Goal: Information Seeking & Learning: Compare options

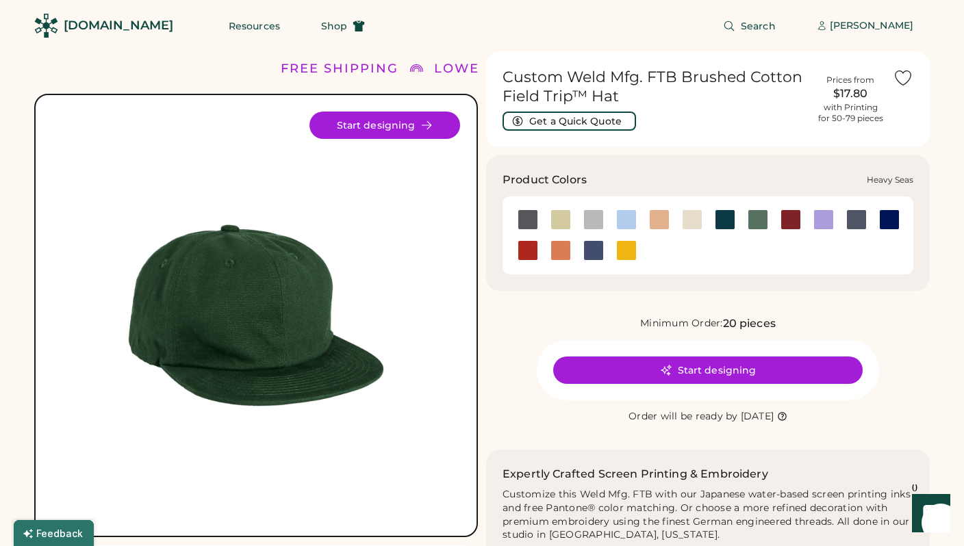
click at [719, 218] on div at bounding box center [725, 219] width 21 height 21
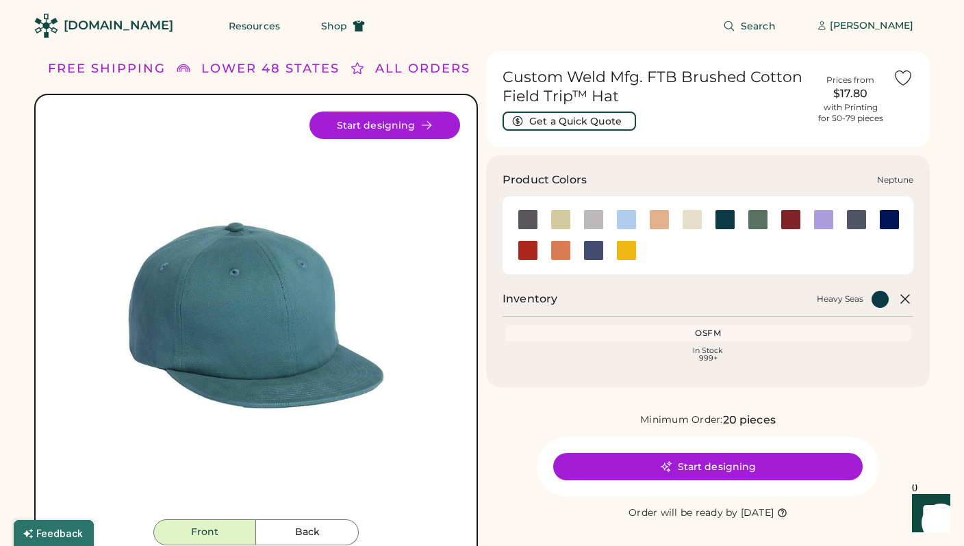
click at [888, 222] on div at bounding box center [889, 219] width 21 height 21
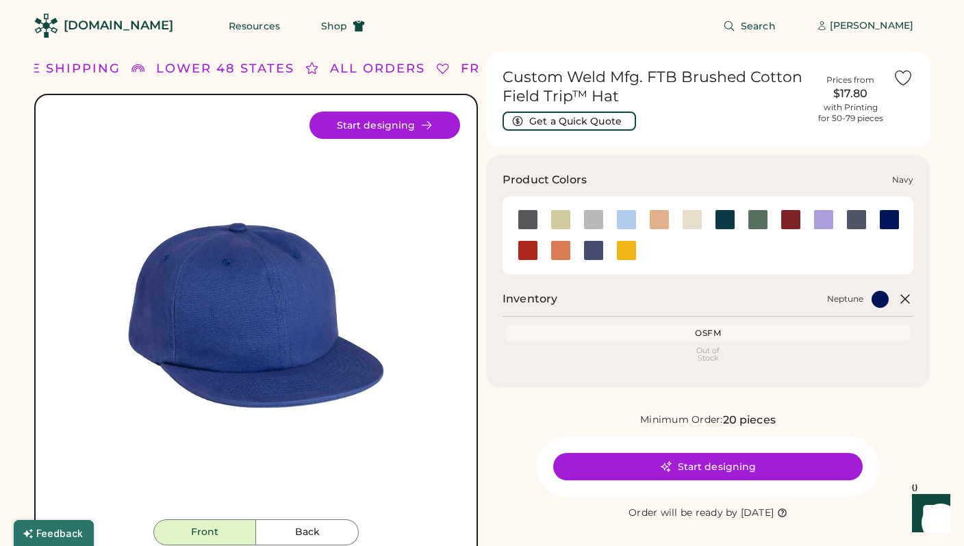
click at [858, 222] on div at bounding box center [856, 219] width 21 height 21
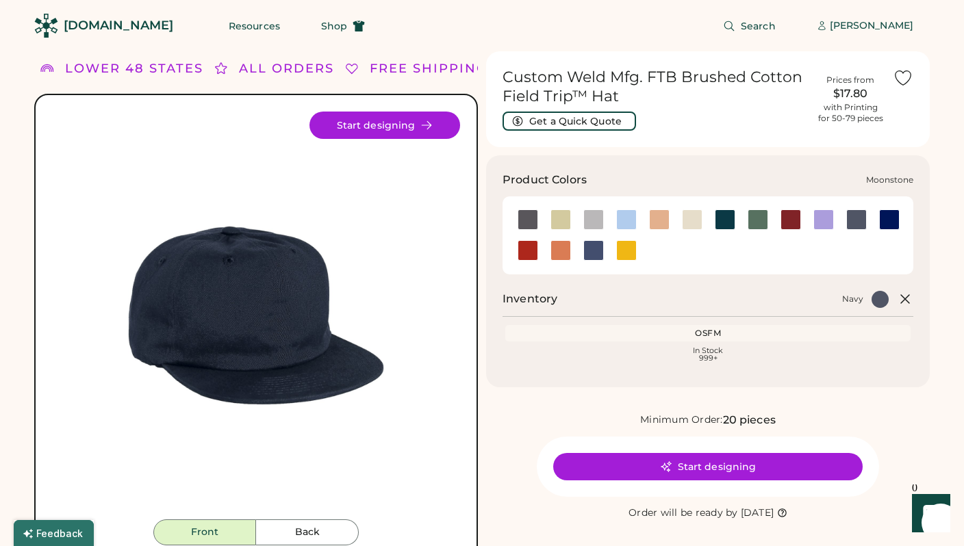
click at [823, 222] on div at bounding box center [823, 219] width 21 height 21
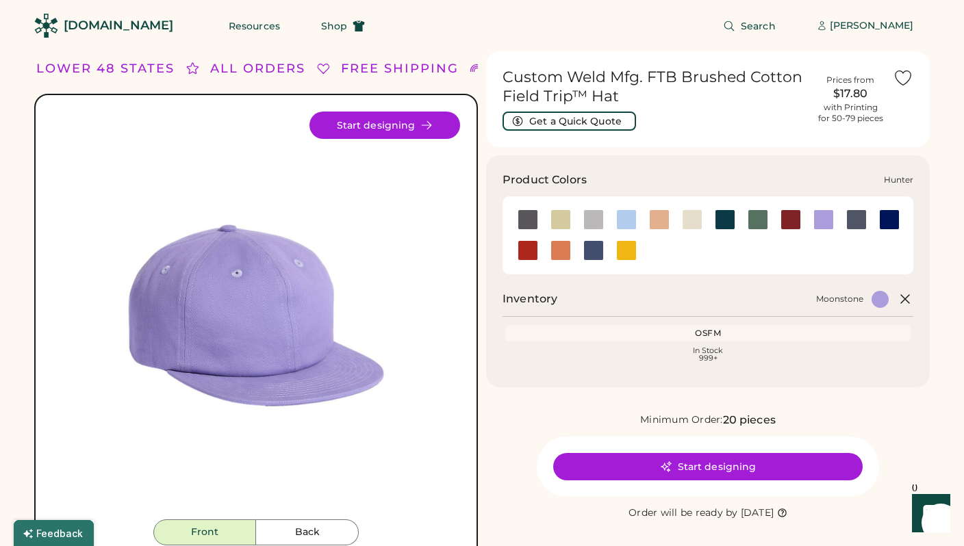
click at [760, 222] on div at bounding box center [757, 219] width 21 height 21
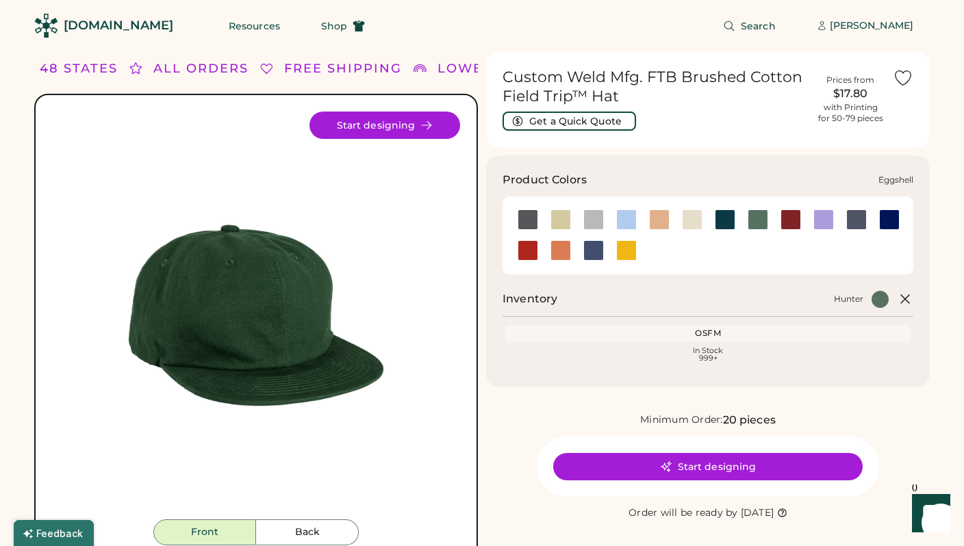
click at [682, 224] on div at bounding box center [692, 219] width 21 height 21
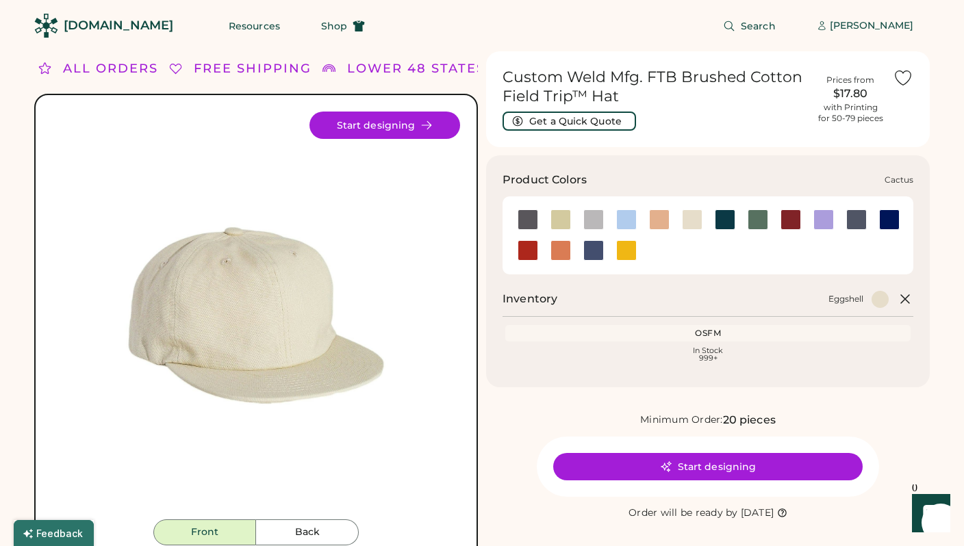
click at [554, 220] on div at bounding box center [560, 219] width 21 height 21
click at [586, 254] on div at bounding box center [593, 250] width 21 height 21
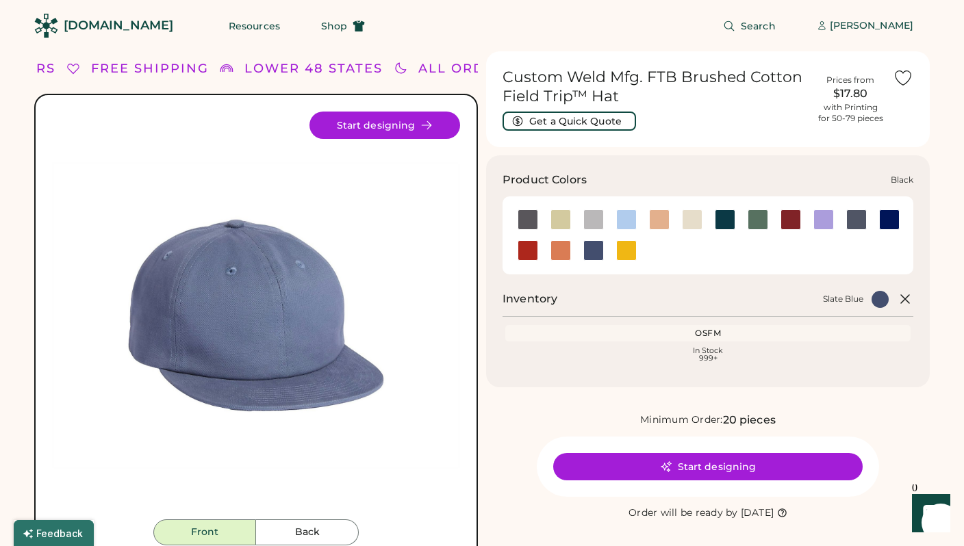
click at [527, 224] on div at bounding box center [527, 219] width 21 height 21
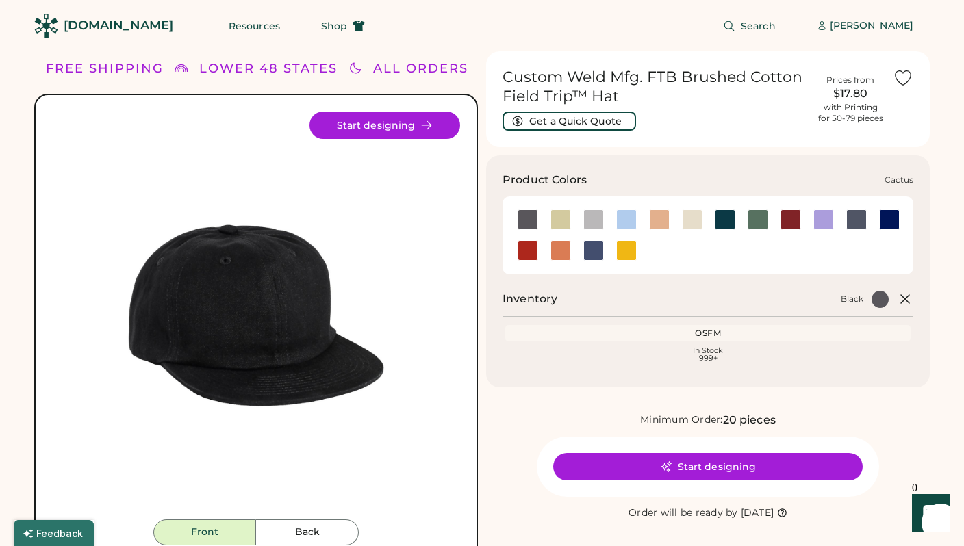
click at [562, 222] on div at bounding box center [560, 219] width 21 height 21
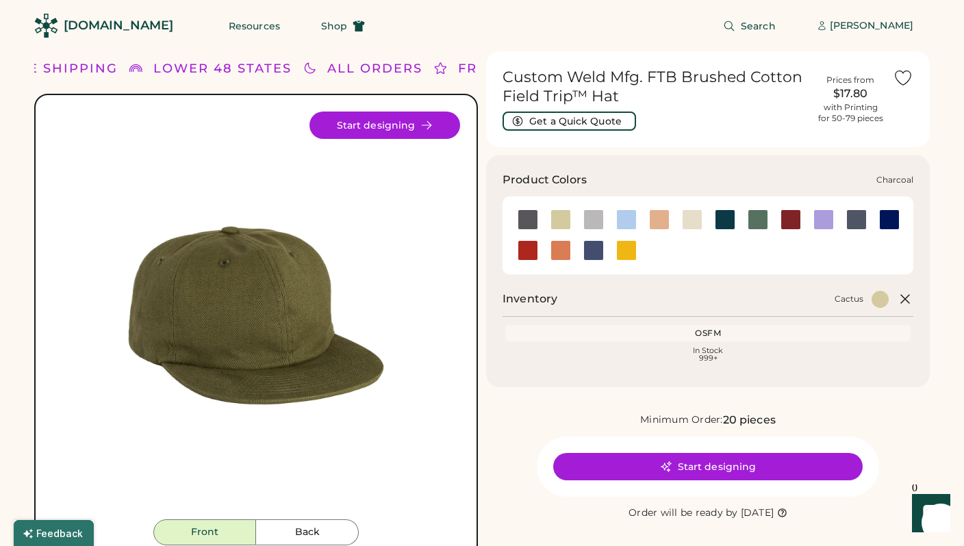
click at [587, 222] on div at bounding box center [593, 219] width 21 height 21
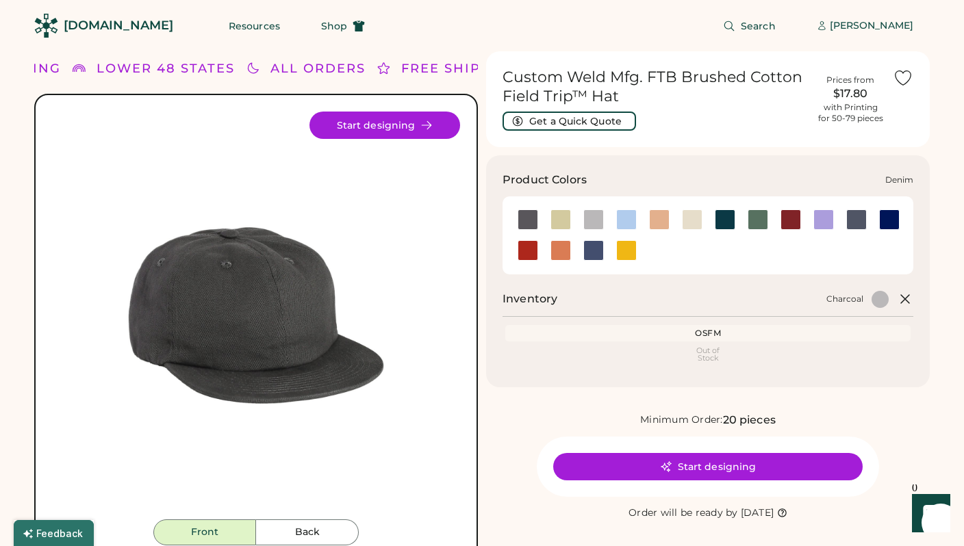
click at [628, 224] on div at bounding box center [626, 219] width 21 height 21
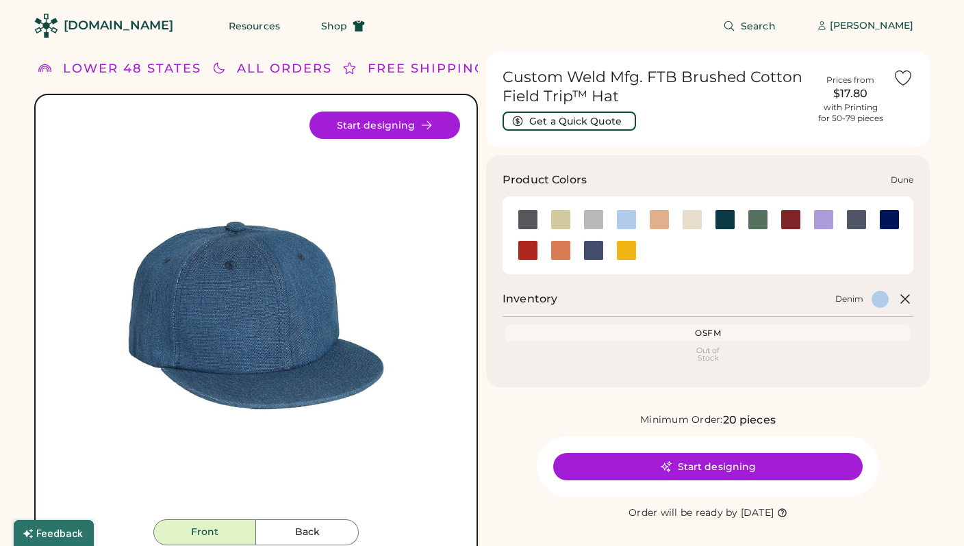
click at [666, 217] on div at bounding box center [659, 219] width 21 height 21
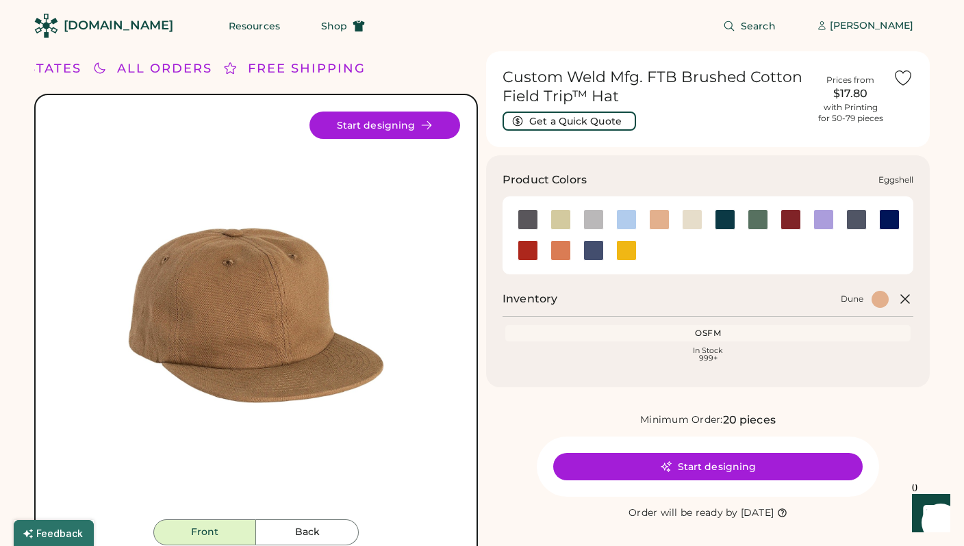
click at [694, 220] on div at bounding box center [692, 219] width 21 height 21
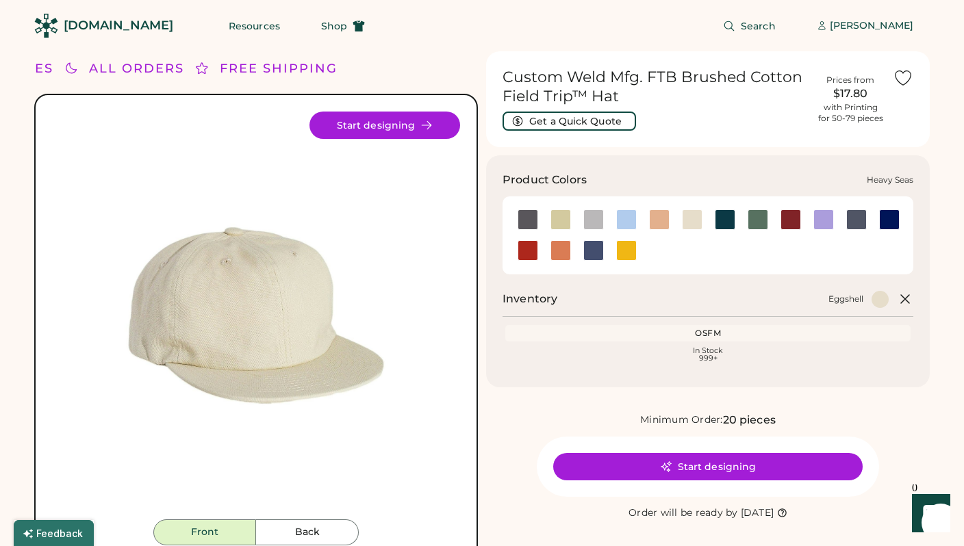
click at [728, 219] on div at bounding box center [725, 219] width 21 height 21
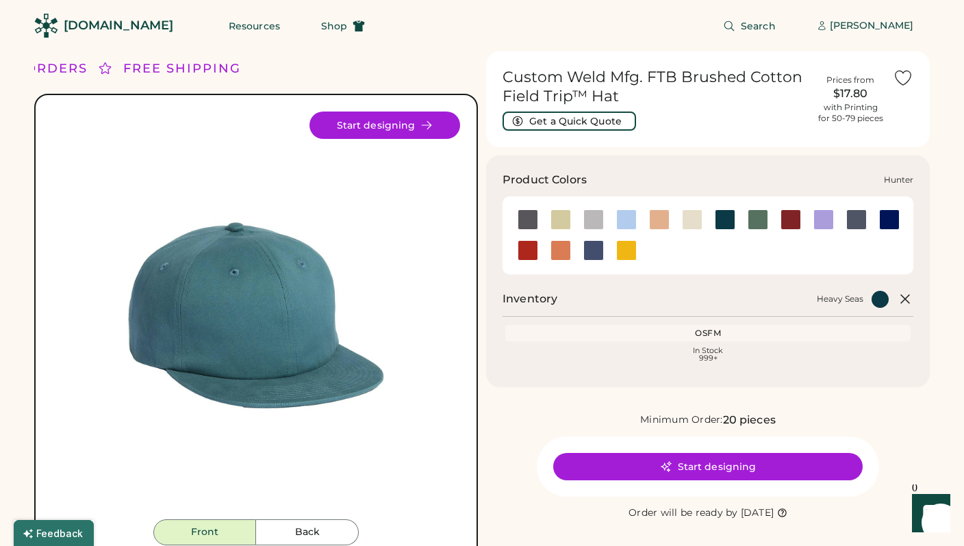
click at [752, 219] on div at bounding box center [757, 219] width 21 height 21
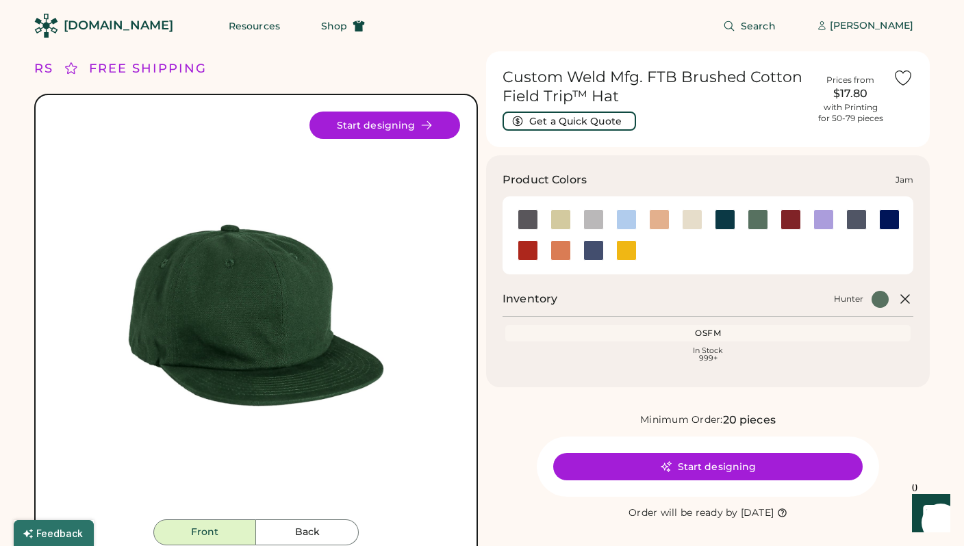
click at [791, 219] on div at bounding box center [790, 219] width 21 height 21
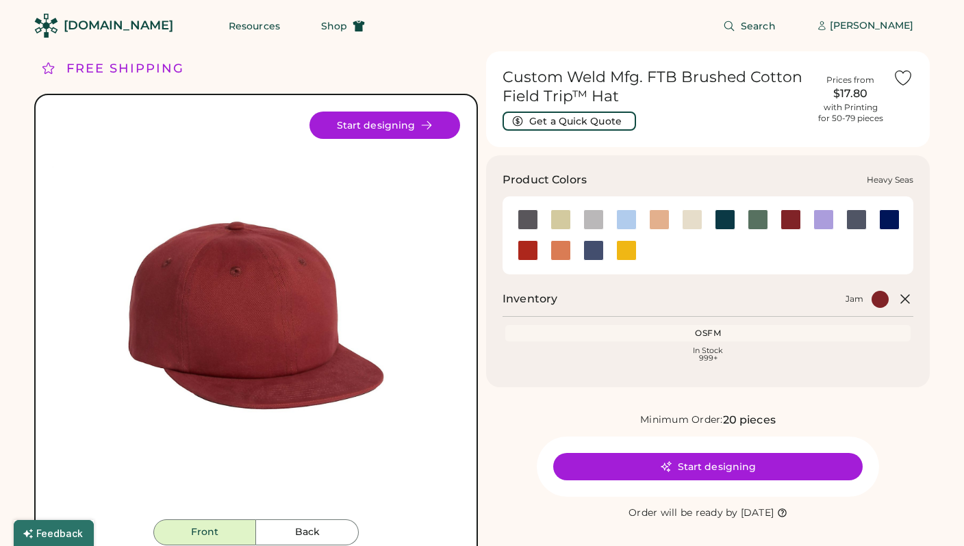
click at [718, 216] on div at bounding box center [725, 219] width 21 height 21
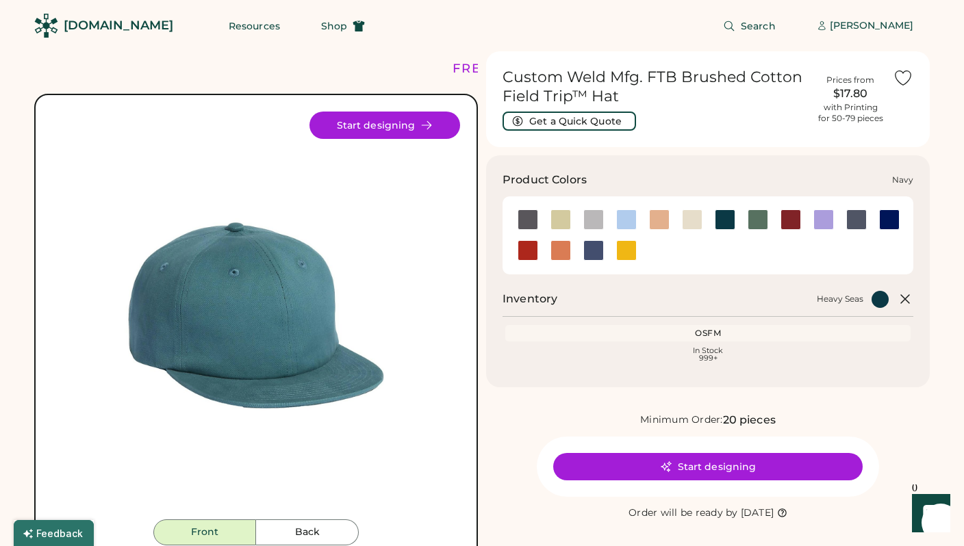
click at [859, 220] on div at bounding box center [856, 219] width 21 height 21
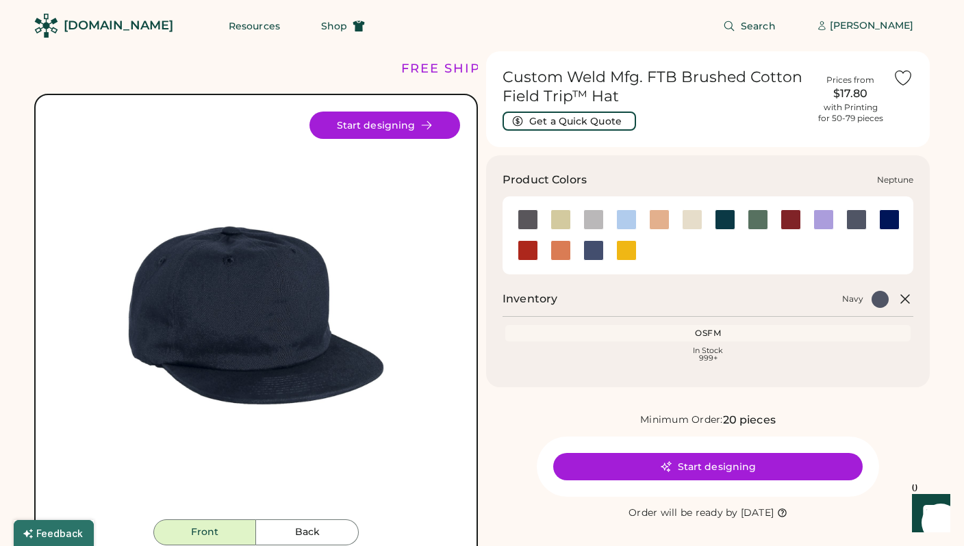
click at [895, 223] on div at bounding box center [889, 219] width 21 height 21
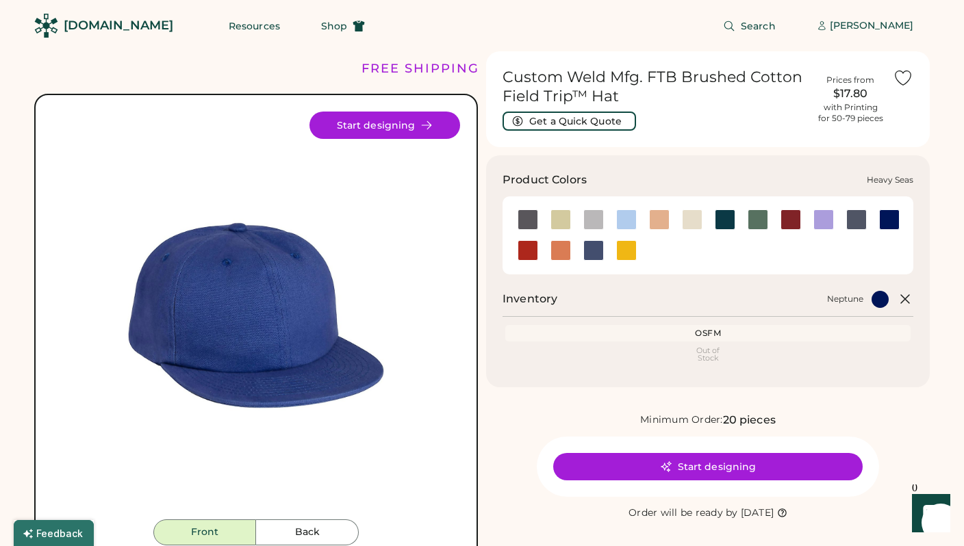
click at [721, 212] on div at bounding box center [725, 219] width 21 height 21
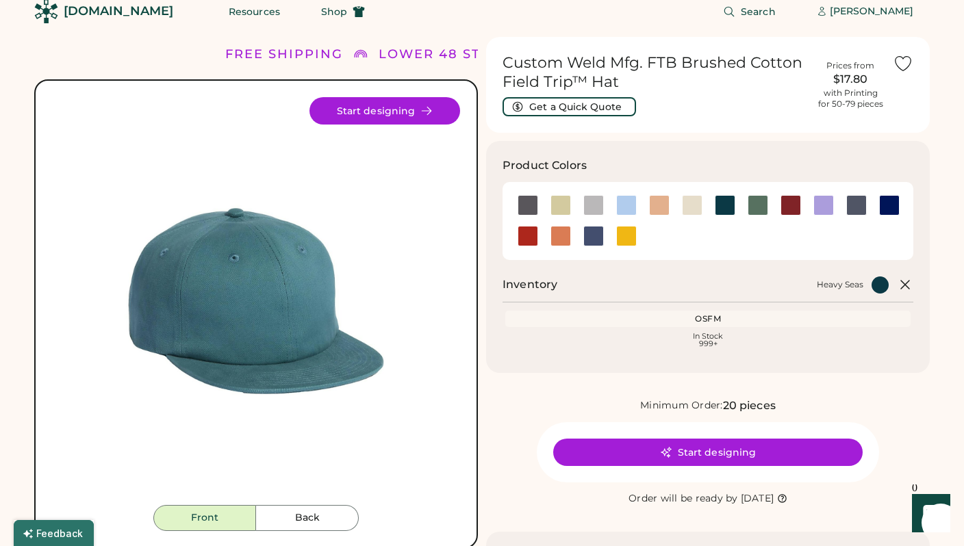
scroll to position [21, 0]
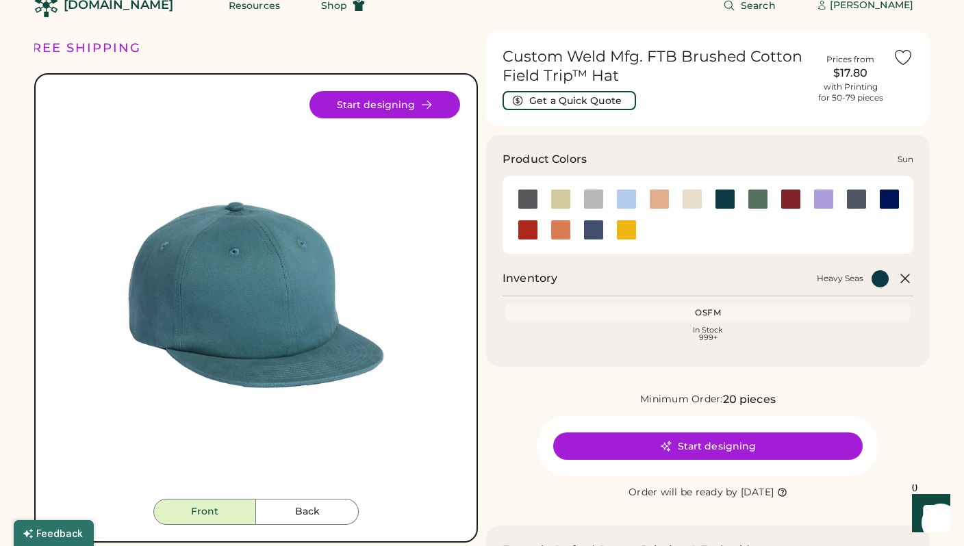
click at [632, 233] on div at bounding box center [626, 230] width 21 height 21
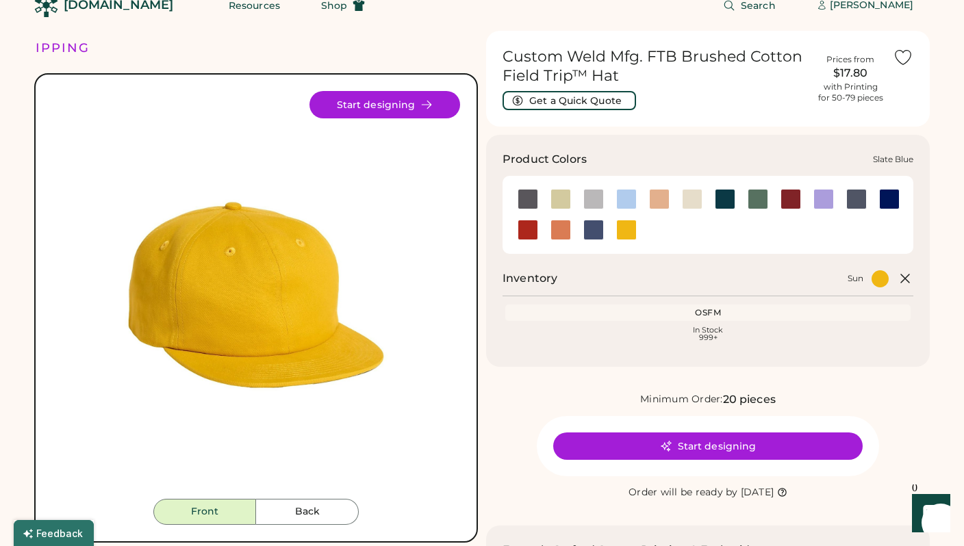
click at [581, 230] on div at bounding box center [592, 230] width 33 height 21
click at [588, 230] on div at bounding box center [593, 230] width 21 height 21
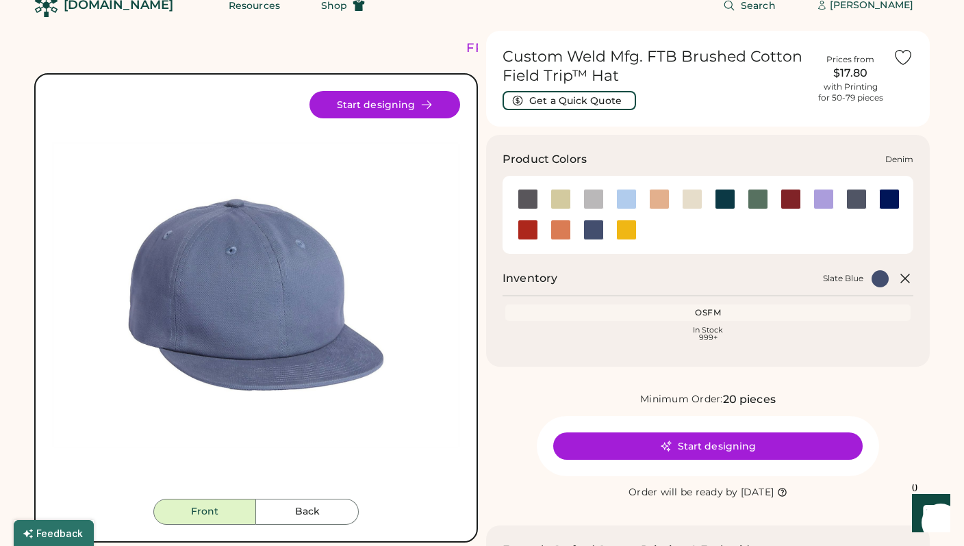
click at [632, 203] on div at bounding box center [626, 199] width 21 height 21
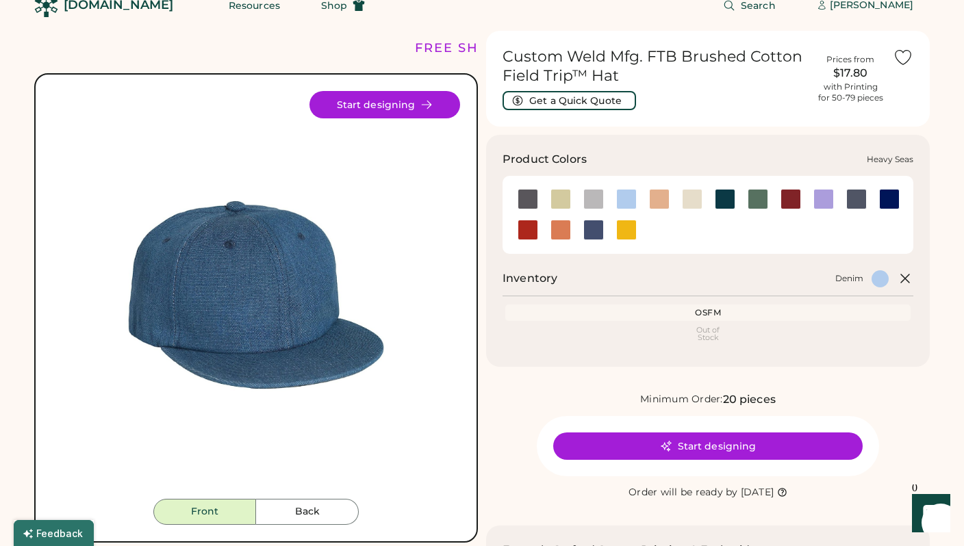
click at [723, 199] on div at bounding box center [725, 199] width 21 height 21
